Goal: Task Accomplishment & Management: Manage account settings

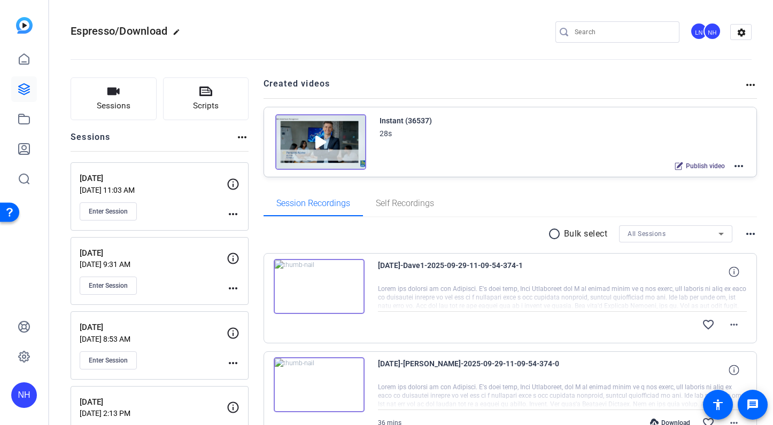
scroll to position [66, 0]
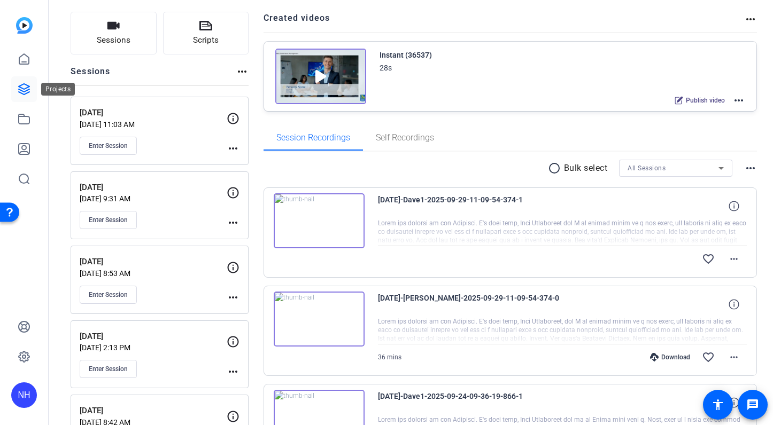
click at [25, 87] on icon at bounding box center [24, 89] width 13 height 13
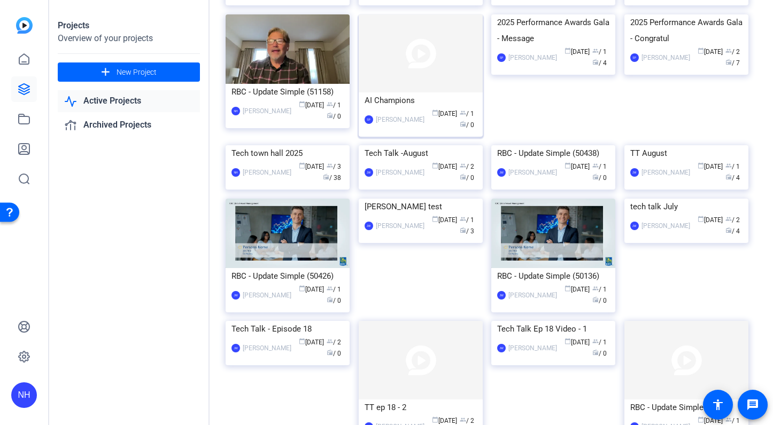
scroll to position [119, 0]
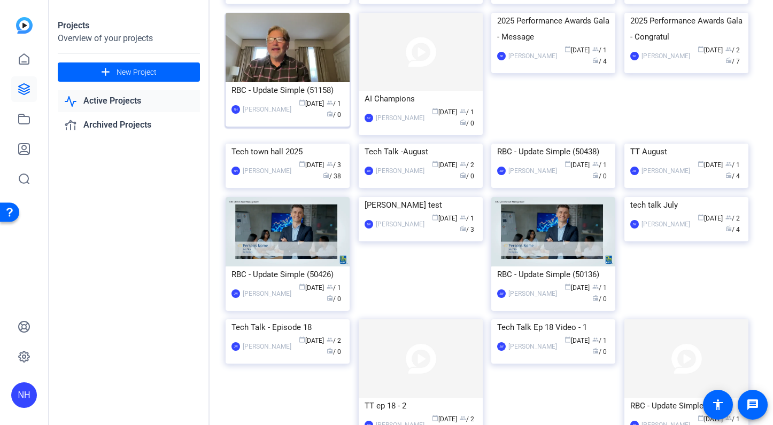
click at [281, 98] on div "RBC - Update Simple (51158)" at bounding box center [287, 90] width 112 height 16
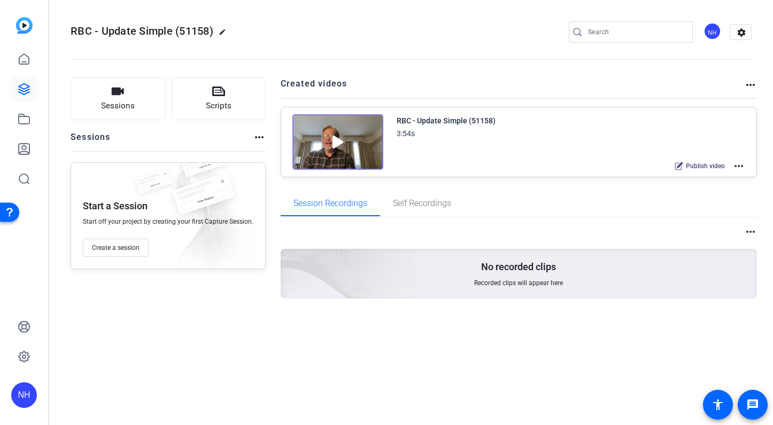
click at [740, 166] on mat-icon "more_horiz" at bounding box center [738, 166] width 13 height 13
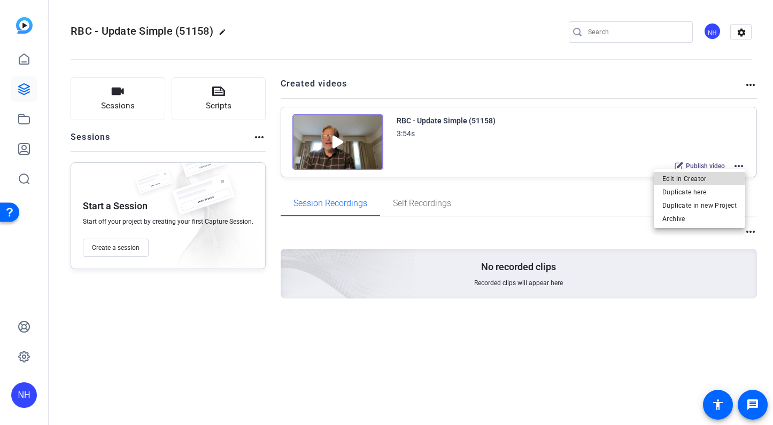
click at [698, 177] on span "Edit in Creator" at bounding box center [699, 179] width 74 height 13
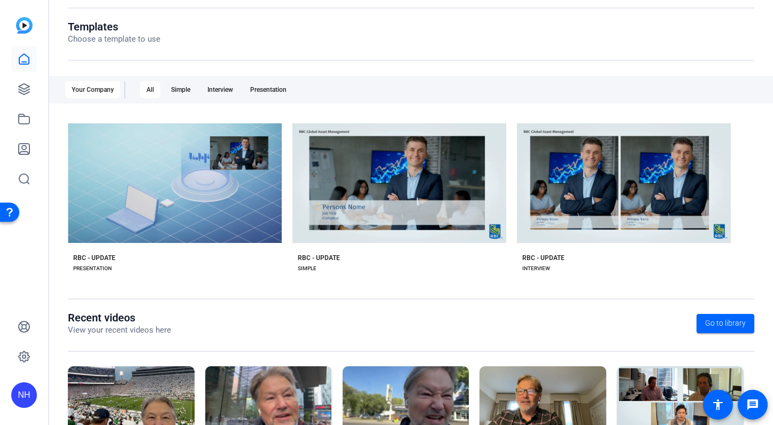
scroll to position [109, 0]
click at [178, 91] on div "Simple" at bounding box center [181, 89] width 32 height 17
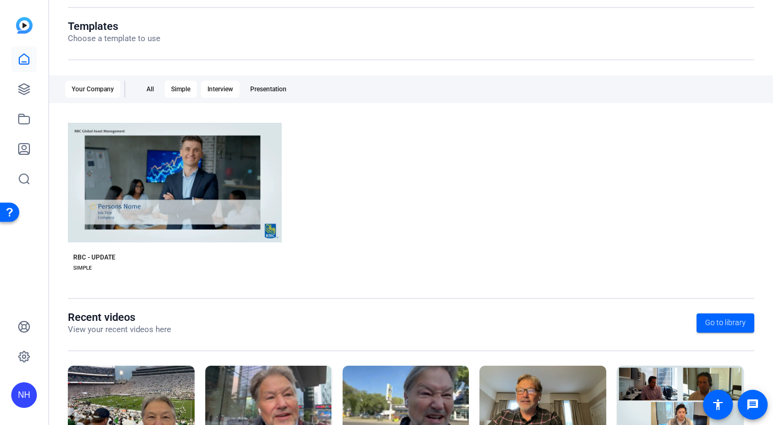
click at [222, 86] on div "Interview" at bounding box center [220, 89] width 38 height 17
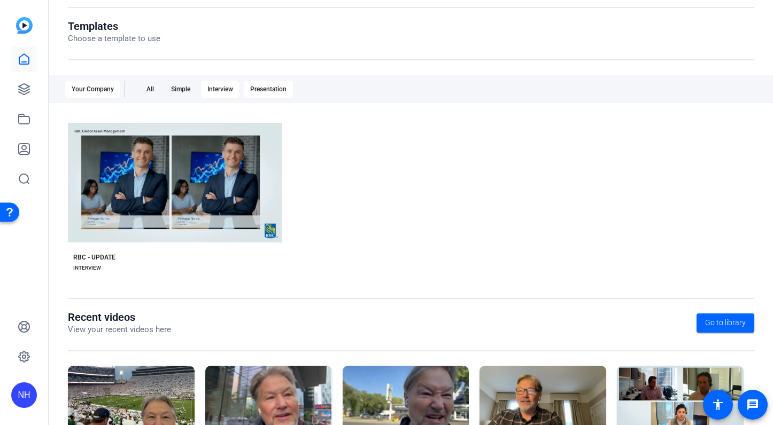
click at [266, 91] on div "Presentation" at bounding box center [268, 89] width 49 height 17
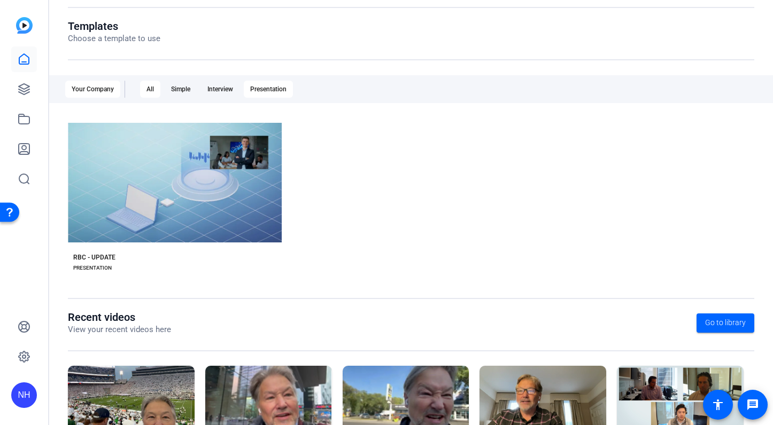
click at [151, 87] on div "All" at bounding box center [150, 89] width 20 height 17
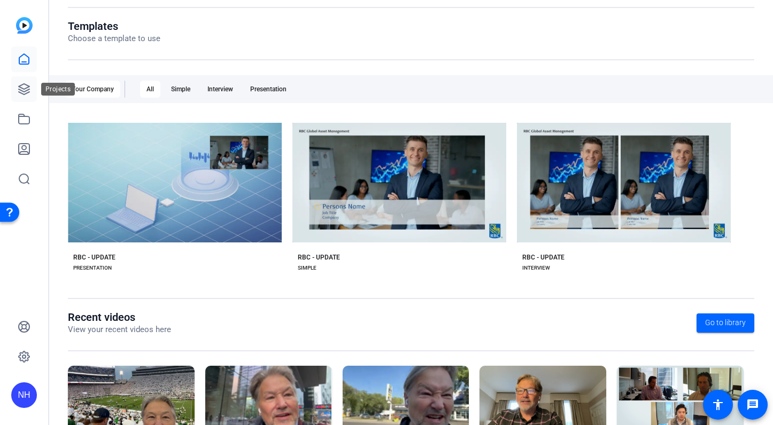
click at [24, 88] on icon at bounding box center [24, 89] width 13 height 13
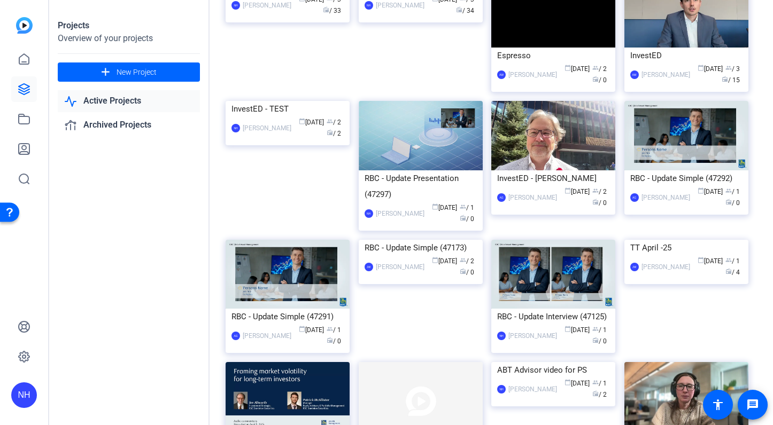
scroll to position [858, 0]
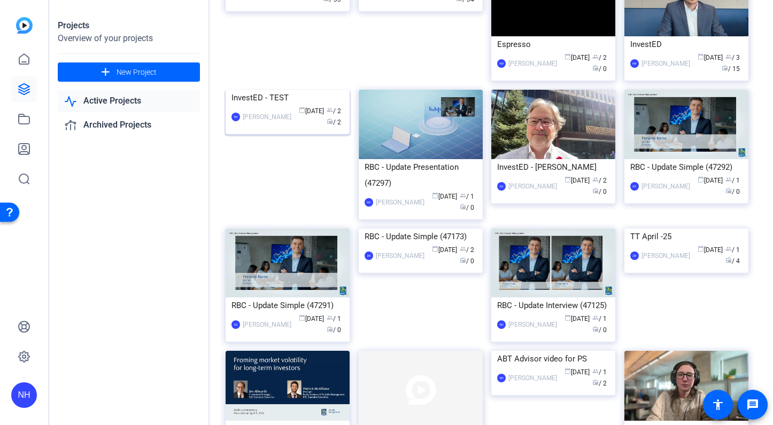
click at [269, 106] on div "InvestED - TEST" at bounding box center [287, 98] width 112 height 16
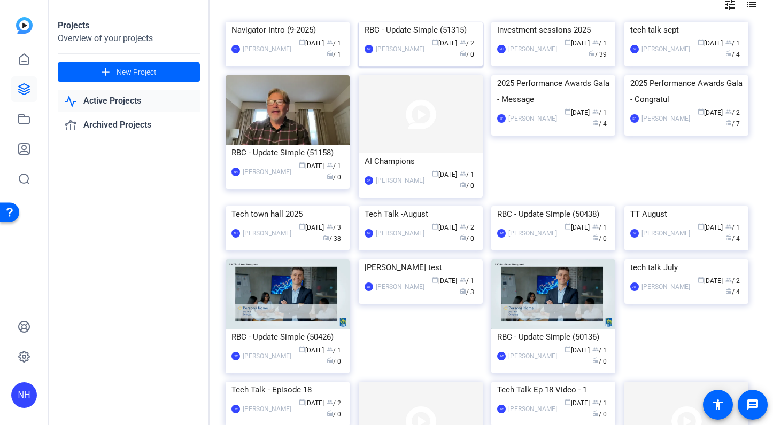
scroll to position [65, 0]
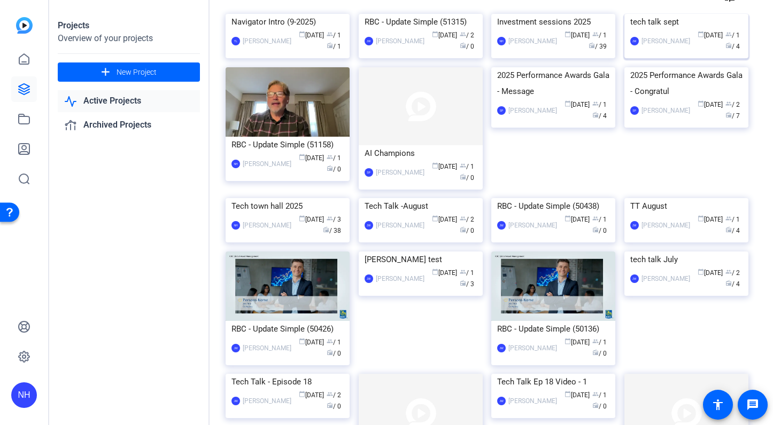
click at [662, 30] on div "tech talk sept" at bounding box center [686, 22] width 112 height 16
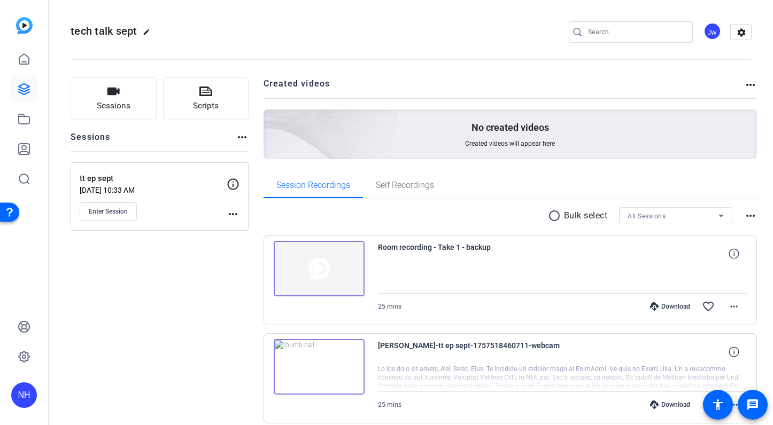
click at [713, 32] on div "JW" at bounding box center [712, 31] width 18 height 18
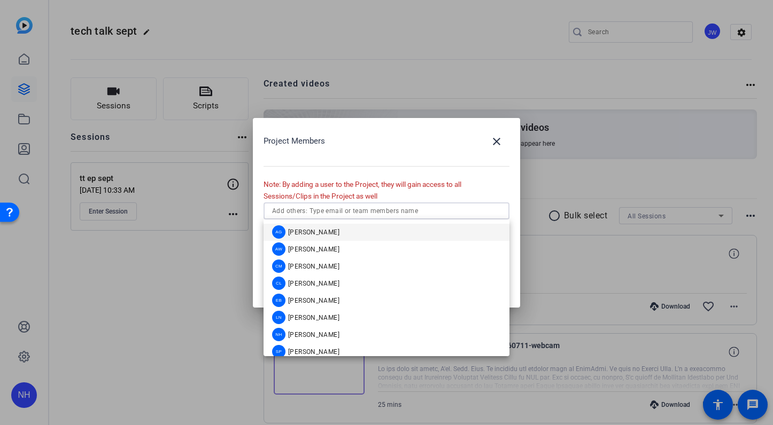
click at [419, 208] on input "text" at bounding box center [386, 211] width 229 height 13
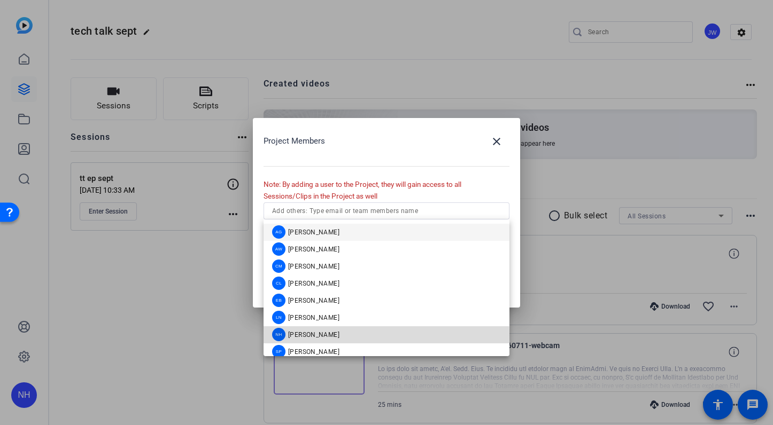
click at [309, 336] on span "Nancy Hanninen" at bounding box center [313, 335] width 51 height 9
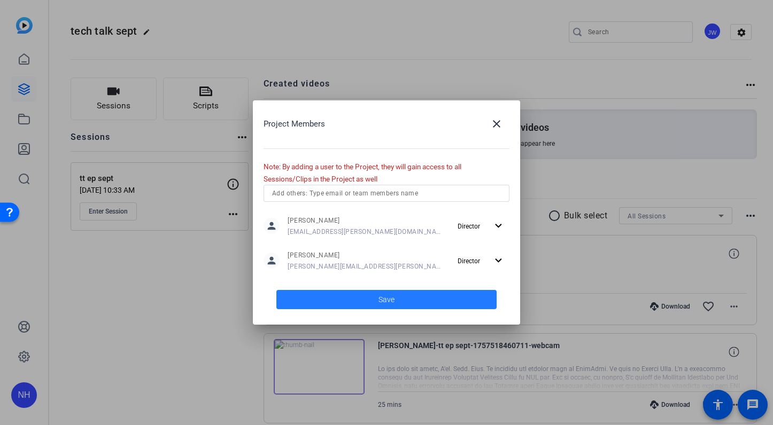
click at [399, 295] on span at bounding box center [386, 300] width 220 height 26
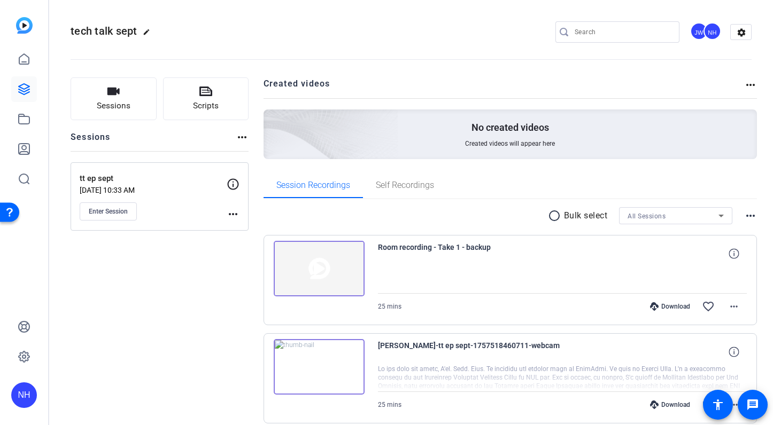
click at [377, 29] on div "tech talk sept edit JW NH settings" at bounding box center [411, 32] width 681 height 16
click at [26, 86] on icon at bounding box center [24, 89] width 11 height 11
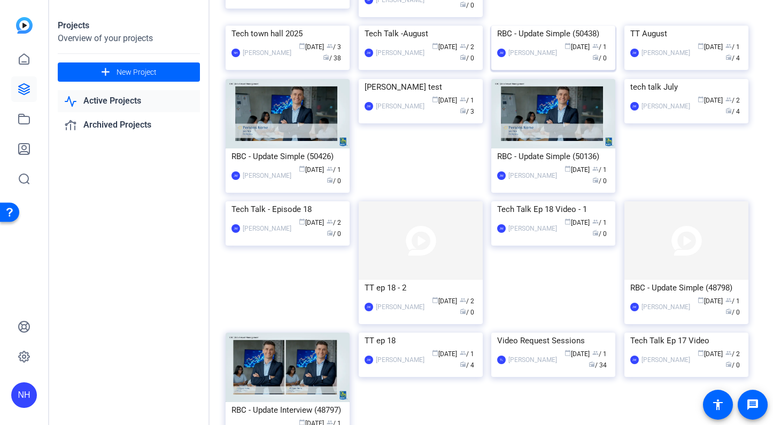
scroll to position [236, 0]
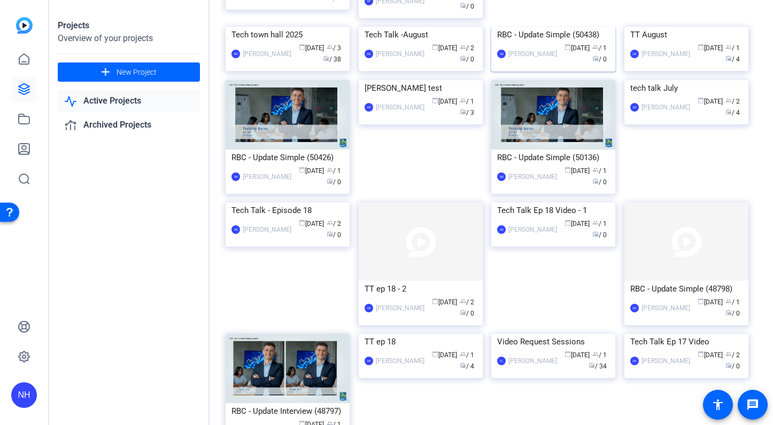
click at [532, 43] on div "RBC - Update Simple (50438)" at bounding box center [553, 35] width 112 height 16
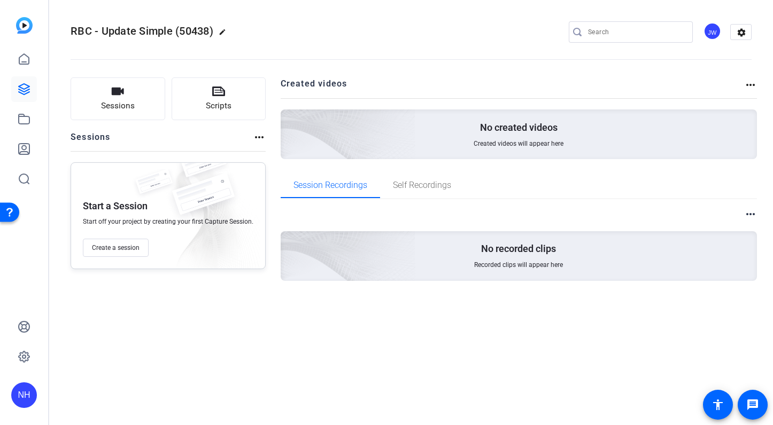
click at [711, 26] on div "JW" at bounding box center [712, 31] width 18 height 18
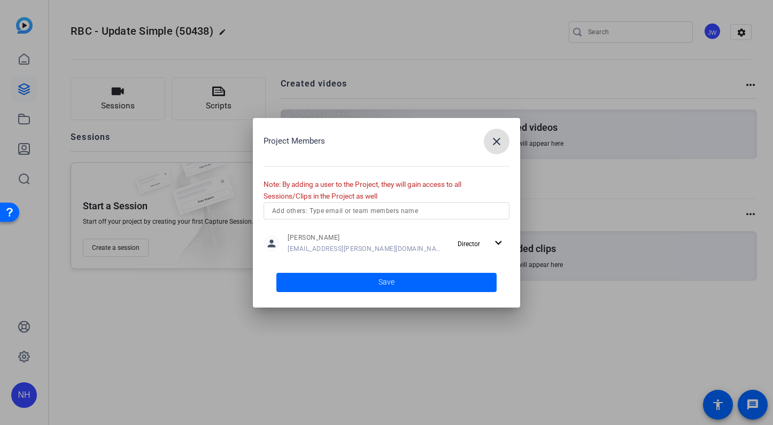
click at [359, 215] on input "text" at bounding box center [386, 211] width 229 height 13
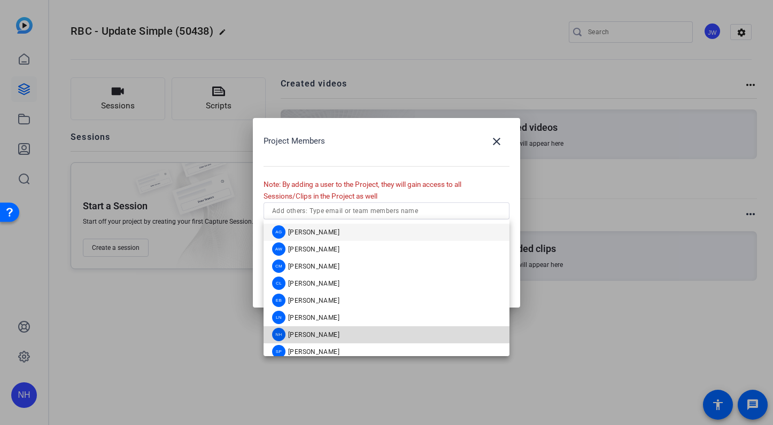
click at [318, 333] on span "Nancy Hanninen" at bounding box center [313, 335] width 51 height 9
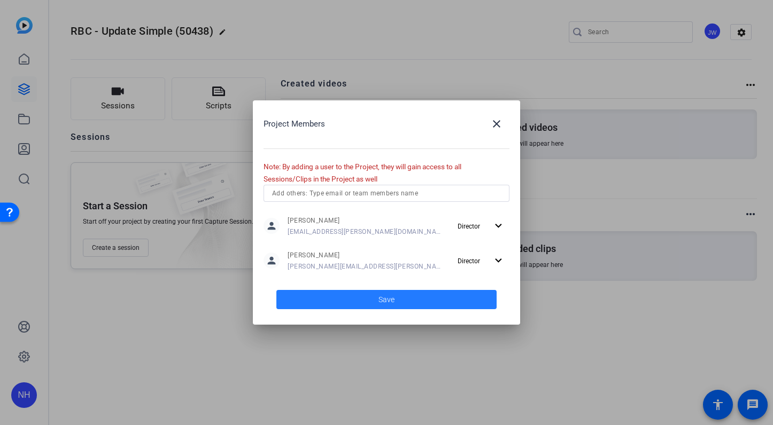
click at [345, 297] on span at bounding box center [386, 300] width 220 height 26
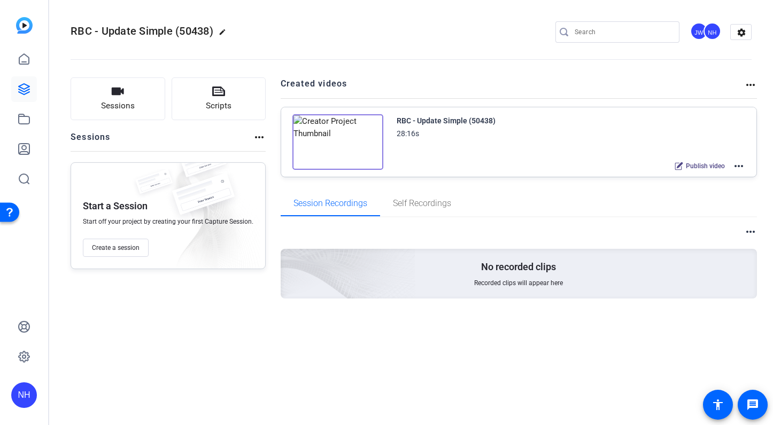
click at [740, 167] on mat-icon "more_horiz" at bounding box center [738, 166] width 13 height 13
click at [688, 178] on span "Edit in Creator" at bounding box center [699, 179] width 74 height 13
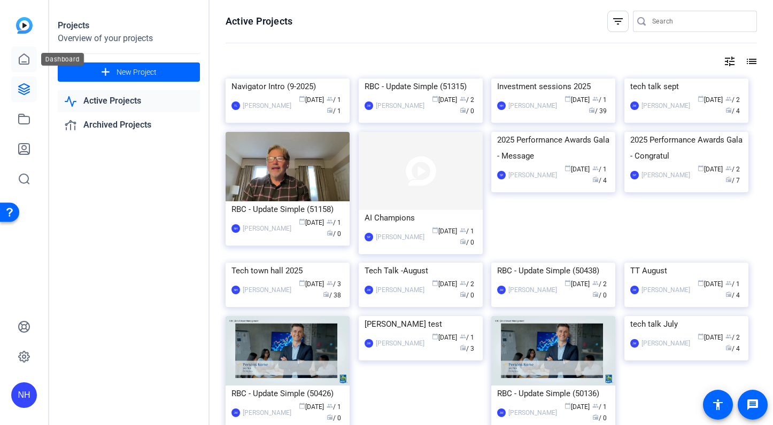
click at [24, 61] on icon at bounding box center [24, 59] width 13 height 13
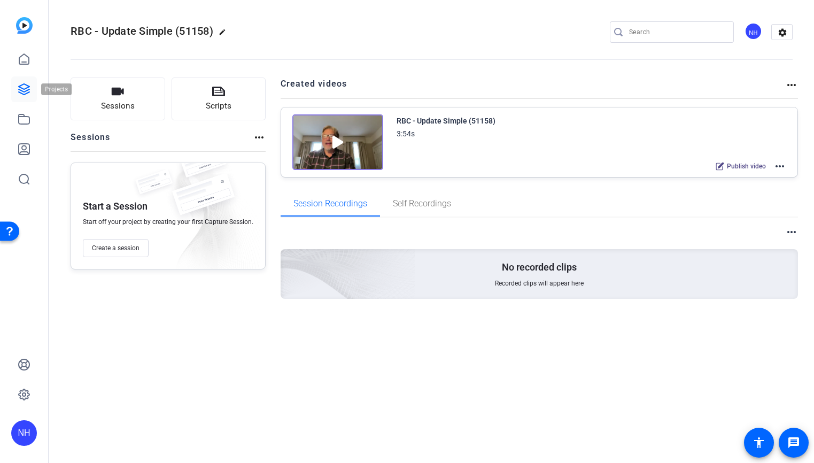
click at [25, 85] on icon at bounding box center [24, 89] width 13 height 13
